Goal: Find specific page/section

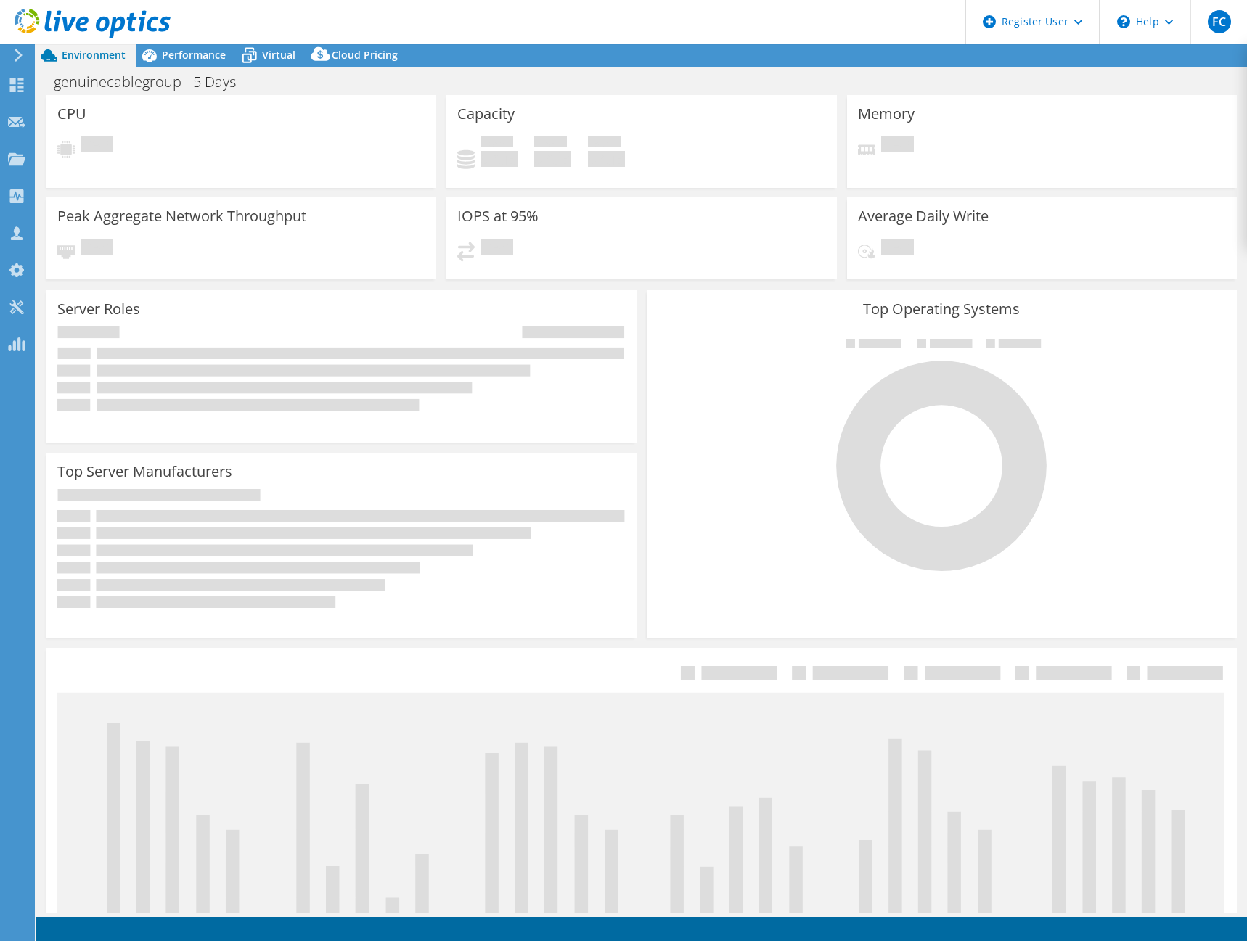
select select "USEast"
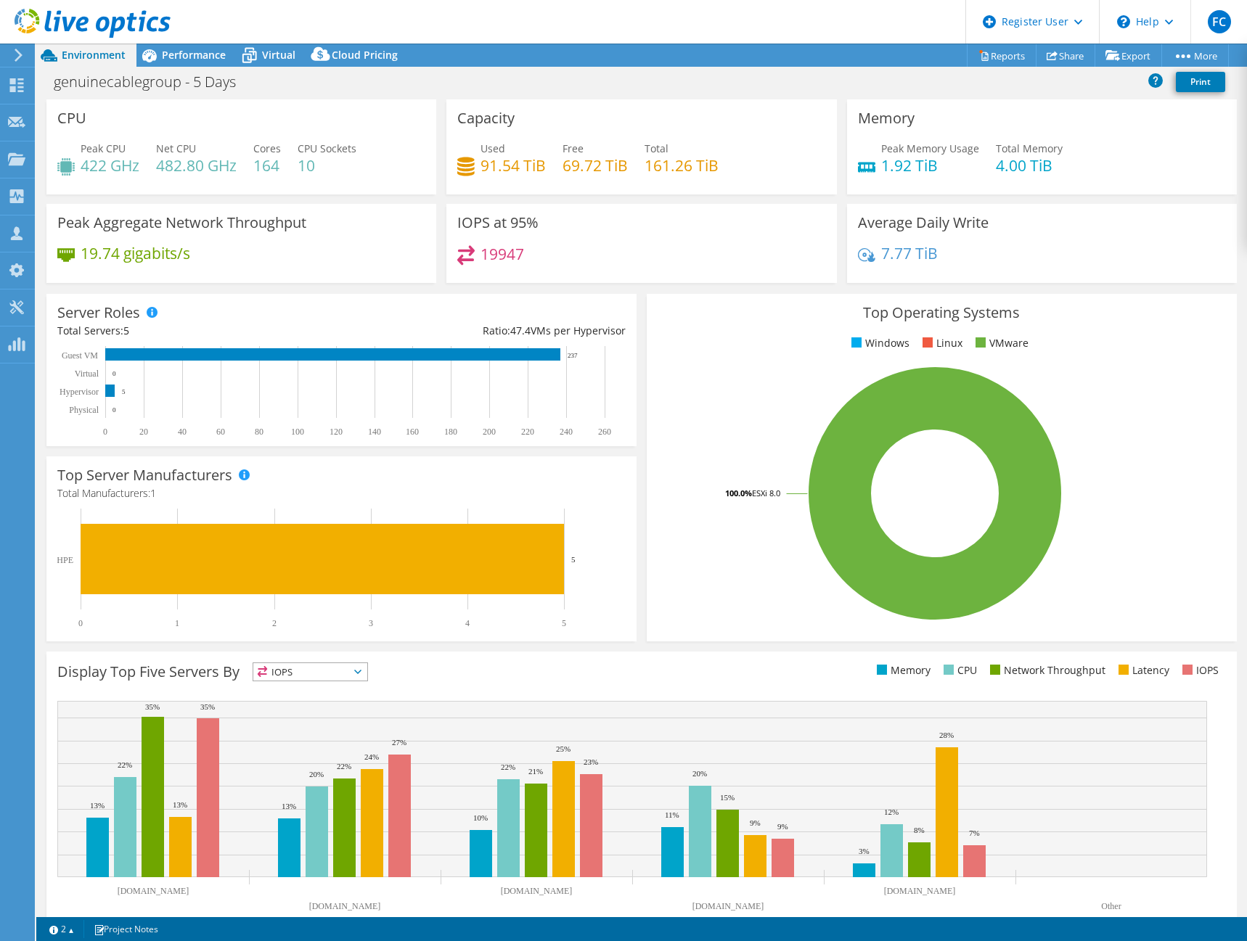
click at [756, 15] on header "FC Dell User [PERSON_NAME] [PERSON_NAME][EMAIL_ADDRESS][PERSON_NAME][DOMAIN_NAM…" at bounding box center [623, 22] width 1247 height 44
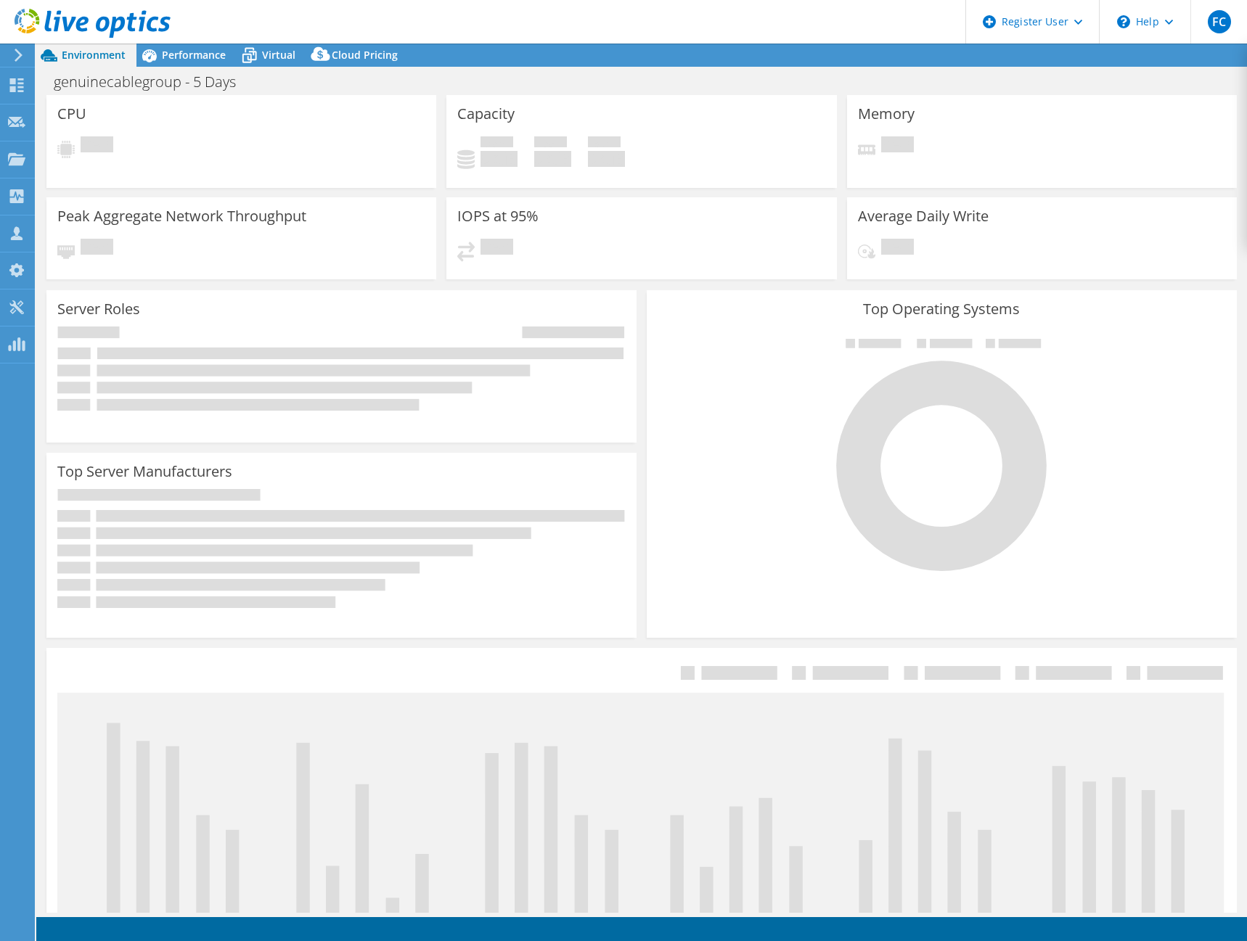
select select "USD"
select select "USEast"
